Goal: Find contact information: Find contact information

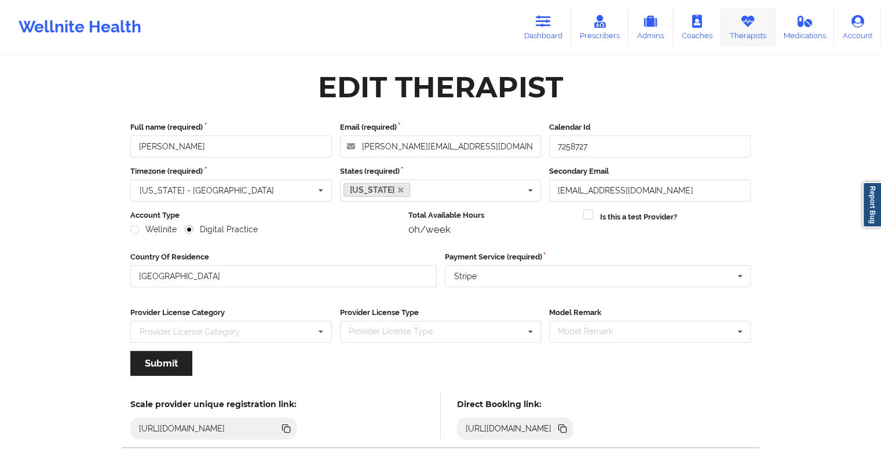
click at [749, 27] on icon at bounding box center [747, 21] width 15 height 13
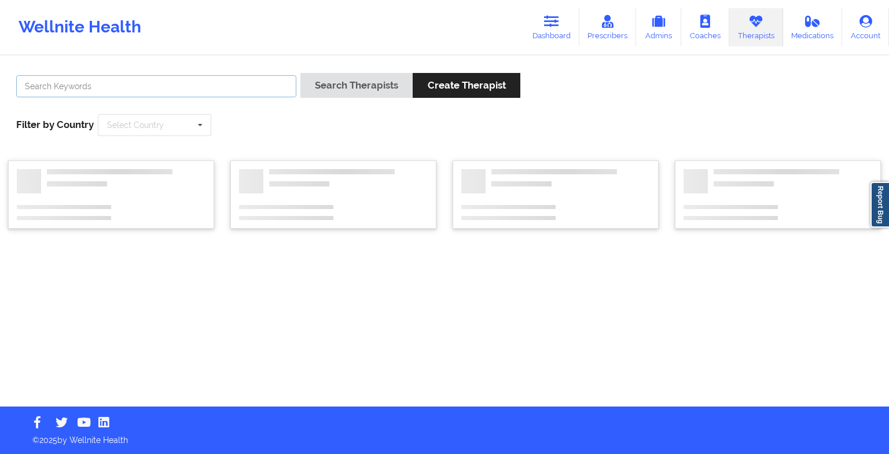
click at [129, 90] on input "text" at bounding box center [156, 86] width 280 height 22
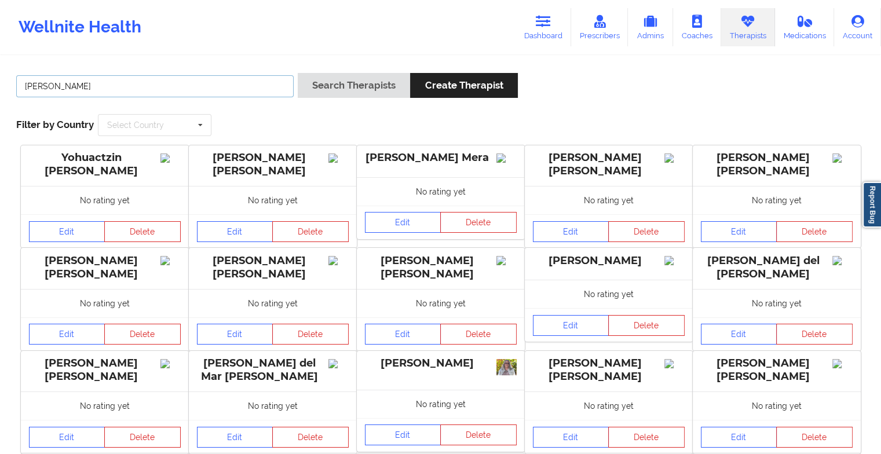
type input "[PERSON_NAME]"
click at [298, 73] on button "Search Therapists" at bounding box center [354, 85] width 112 height 25
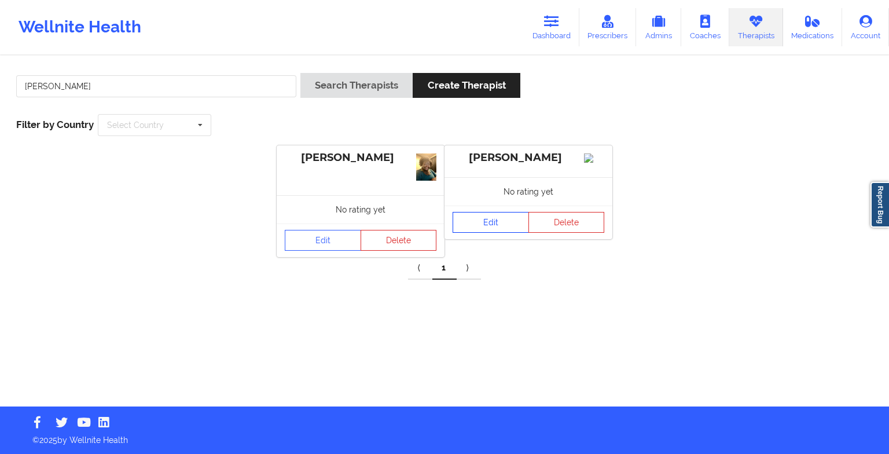
click at [489, 229] on link "Edit" at bounding box center [491, 222] width 76 height 21
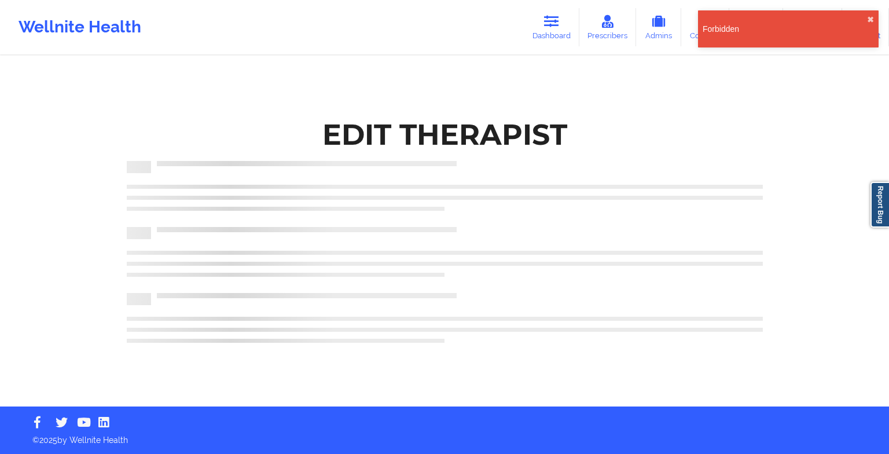
click at [867, 20] on div "Forbidden ✖︎" at bounding box center [788, 28] width 181 height 37
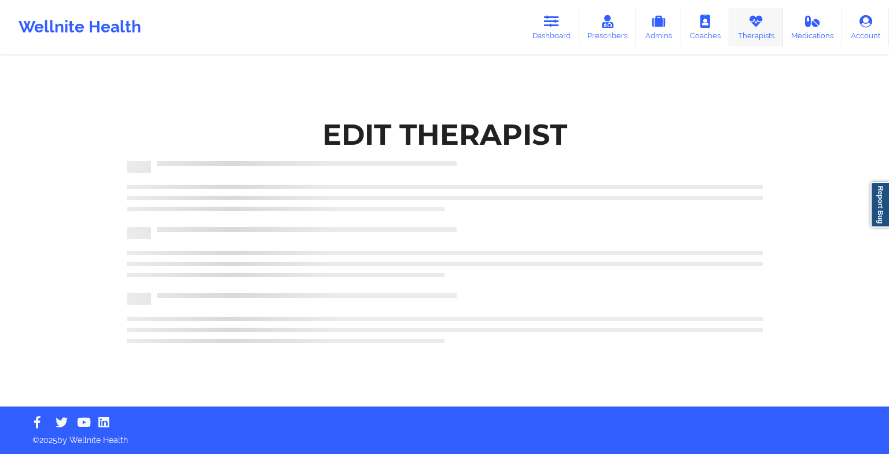
click at [750, 39] on link "Therapists" at bounding box center [756, 27] width 54 height 38
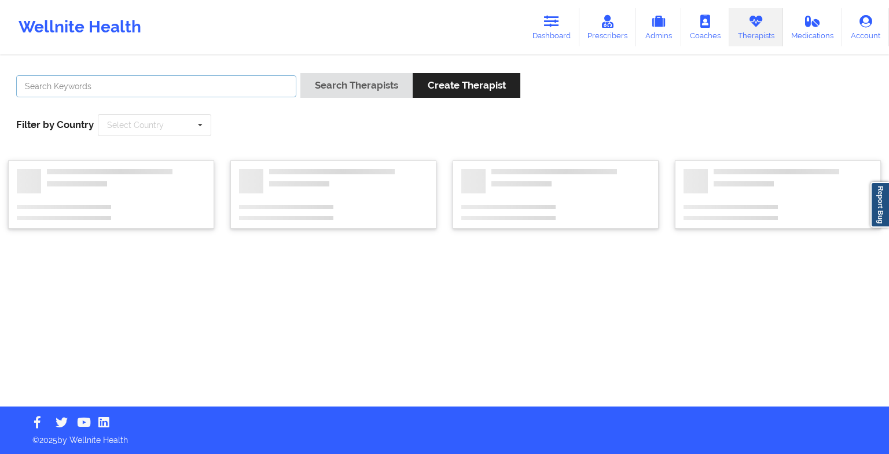
click at [153, 79] on input "text" at bounding box center [156, 86] width 280 height 22
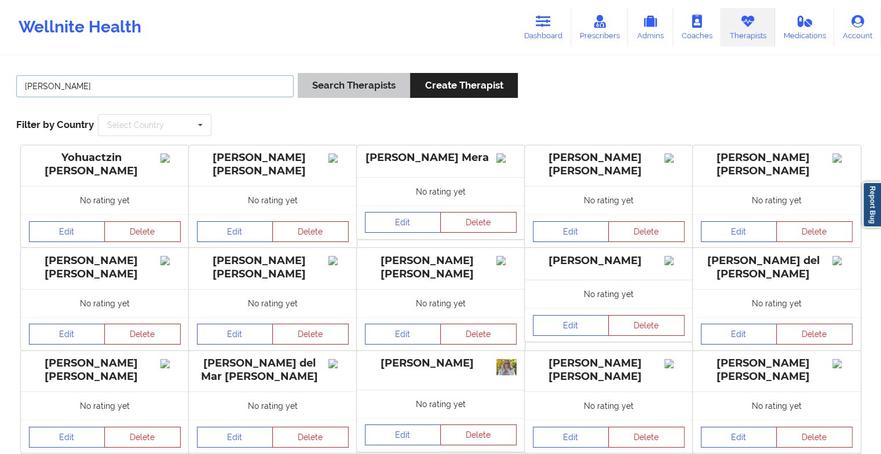
type input "[PERSON_NAME]"
click at [346, 88] on button "Search Therapists" at bounding box center [354, 85] width 112 height 25
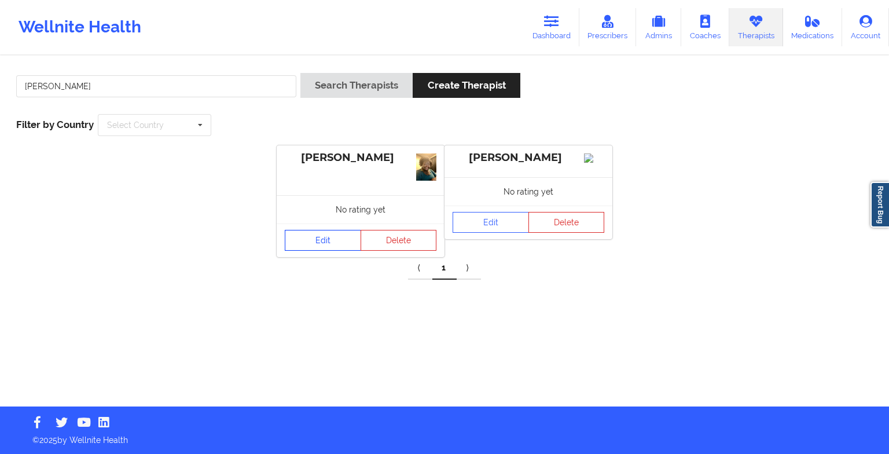
click at [327, 234] on link "Edit" at bounding box center [323, 240] width 76 height 21
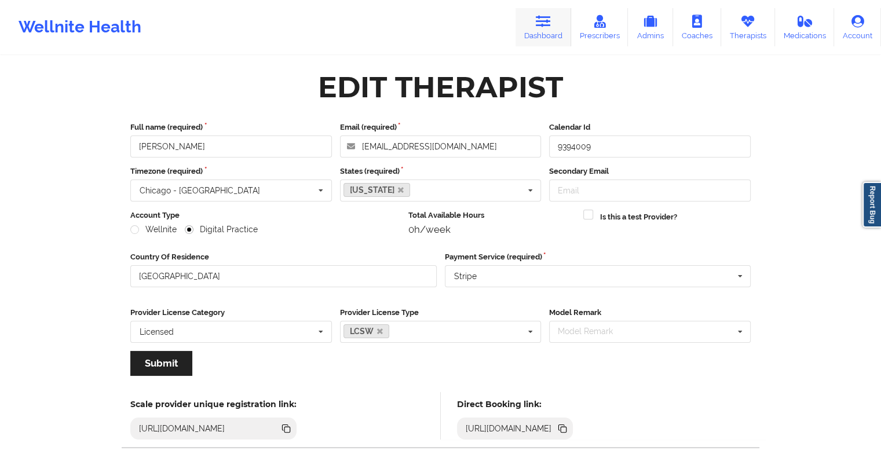
click at [546, 30] on link "Dashboard" at bounding box center [543, 27] width 56 height 38
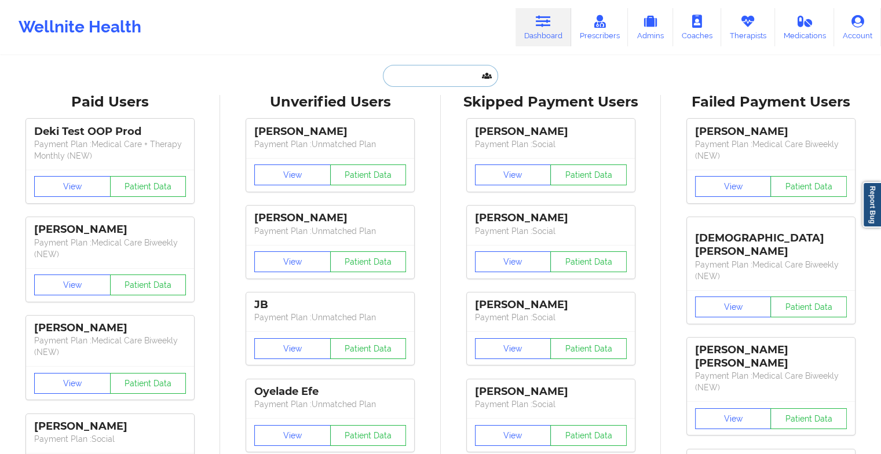
click at [412, 70] on input "text" at bounding box center [440, 76] width 115 height 22
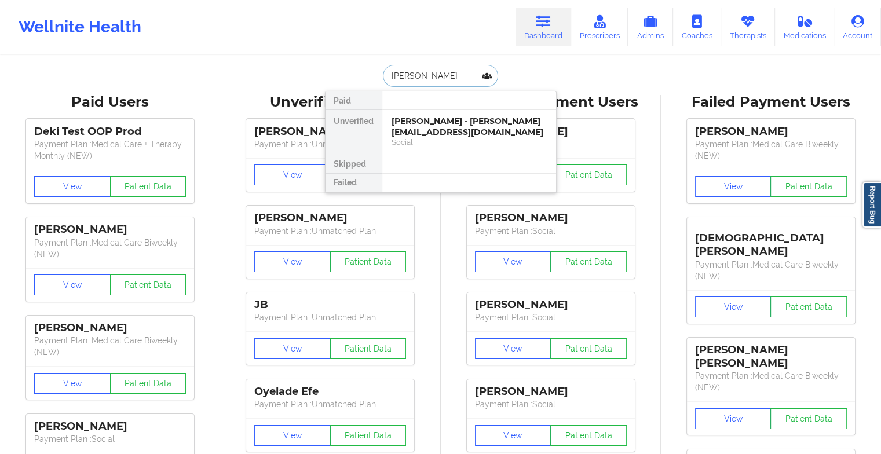
type input "[PERSON_NAME]"
click at [454, 144] on div "Social" at bounding box center [468, 142] width 155 height 10
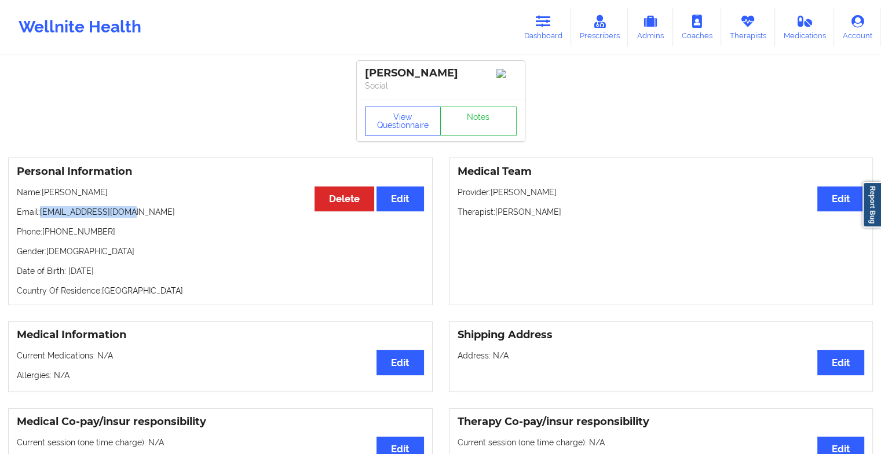
drag, startPoint x: 41, startPoint y: 212, endPoint x: 156, endPoint y: 217, distance: 115.3
click at [156, 217] on p "Email: [EMAIL_ADDRESS][DOMAIN_NAME]" at bounding box center [220, 212] width 407 height 12
copy p "[EMAIL_ADDRESS][DOMAIN_NAME]"
